Goal: Information Seeking & Learning: Learn about a topic

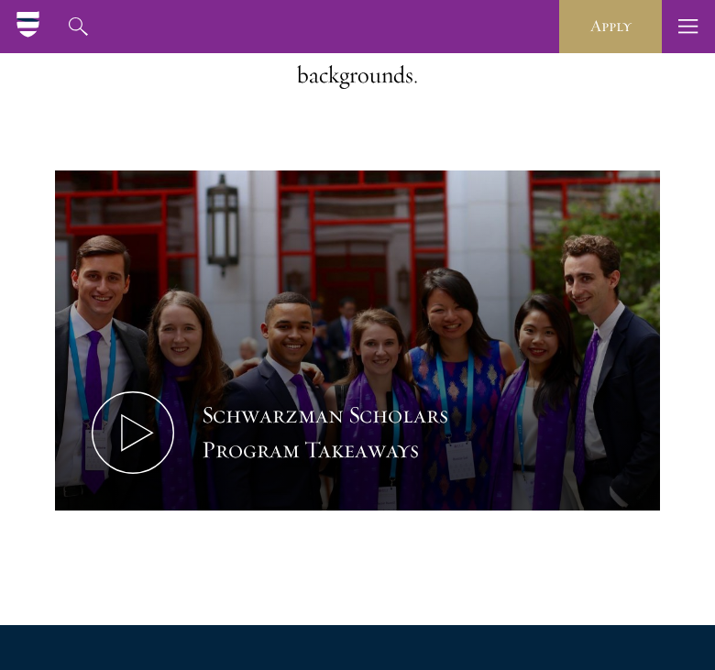
scroll to position [704, 0]
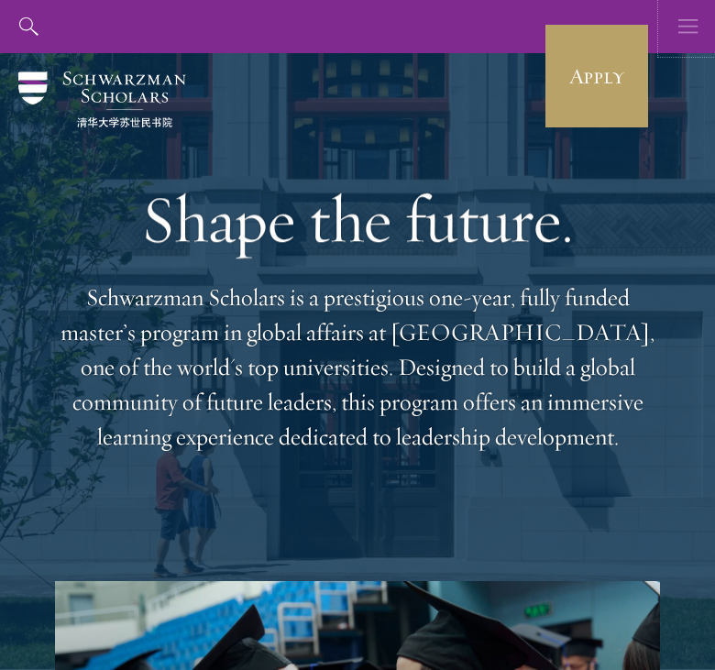
click at [694, 27] on icon "button" at bounding box center [688, 26] width 20 height 53
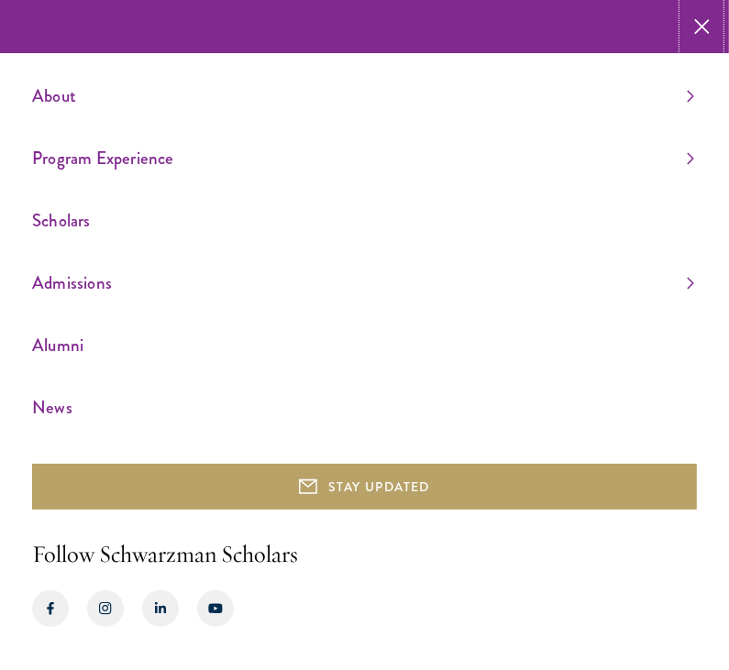
click at [702, 26] on use "button" at bounding box center [700, 26] width 27 height 27
